Goal: Find specific page/section: Find specific page/section

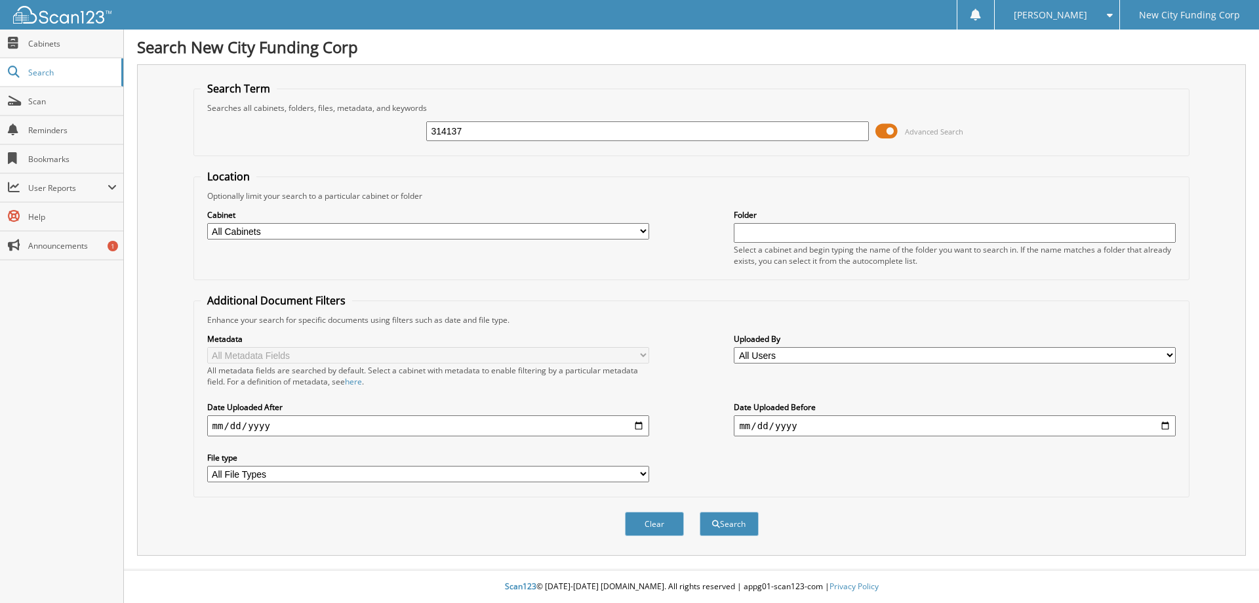
type input "314137"
click at [700, 511] on button "Search" at bounding box center [729, 523] width 59 height 24
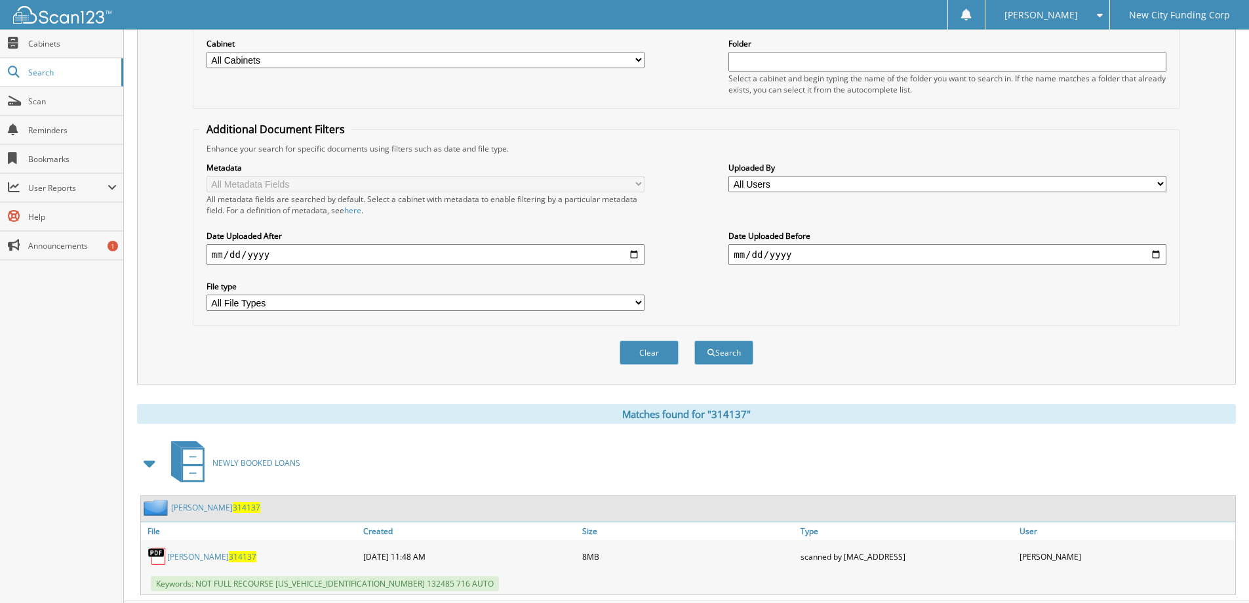
scroll to position [203, 0]
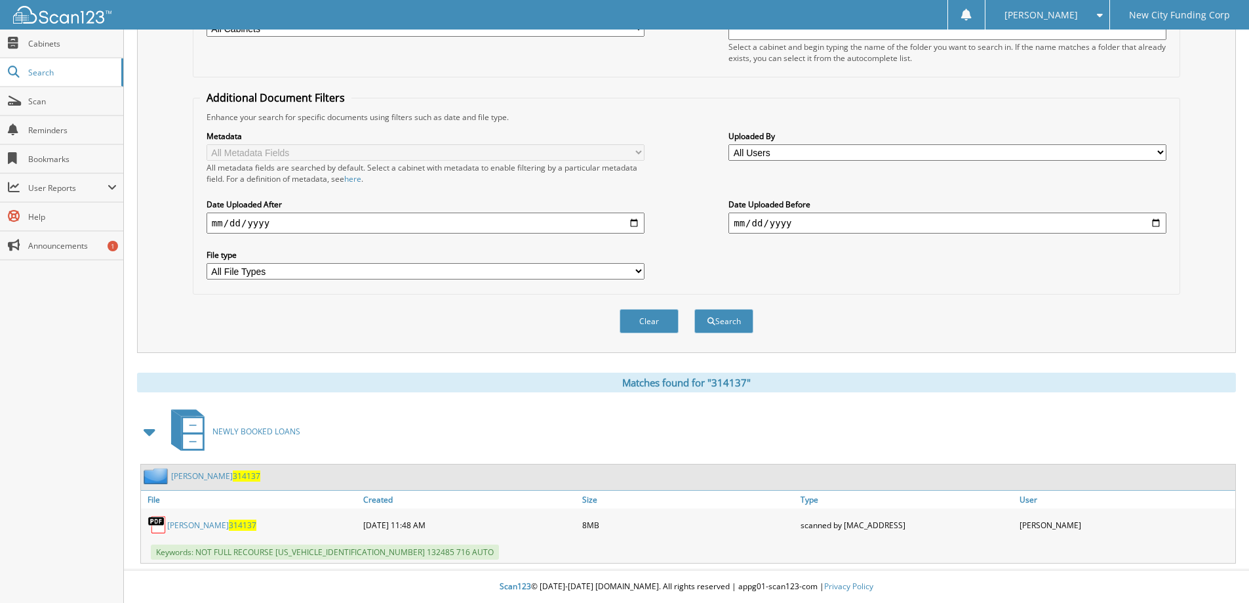
click at [191, 522] on link "[PERSON_NAME] 314137" at bounding box center [211, 524] width 89 height 11
